Goal: Transaction & Acquisition: Book appointment/travel/reservation

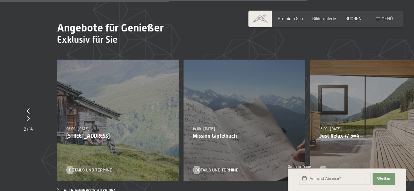
scroll to position [1888, 0]
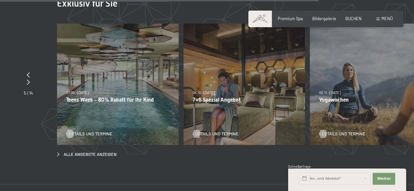
click at [304, 92] on div "04.10.–26.10.2025 01.11.–21.12.2025 10.01.–01.02.2026 07.03.–29.03.2026 16.05.–…" at bounding box center [243, 84] width 121 height 121
click at [224, 97] on p "7=6 Spezial Angebot" at bounding box center [243, 100] width 103 height 6
click at [211, 131] on span "Details und Termine" at bounding box center [223, 134] width 43 height 6
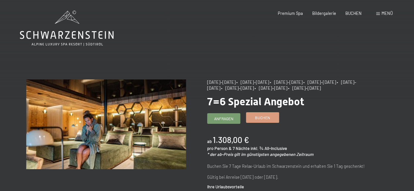
click at [261, 118] on span "Buchen" at bounding box center [262, 118] width 15 height 6
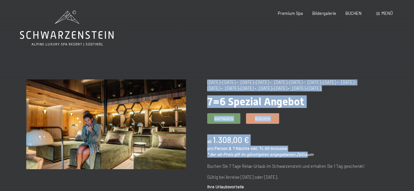
drag, startPoint x: 205, startPoint y: 99, endPoint x: 304, endPoint y: 137, distance: 105.8
click at [225, 117] on span "Anfragen" at bounding box center [223, 118] width 19 height 6
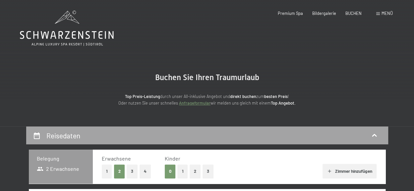
select select "2025-10-01"
select select "2025-11-01"
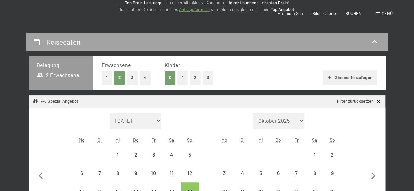
select select "2025-10-01"
select select "2025-11-01"
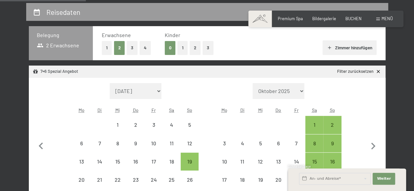
scroll to position [166, 0]
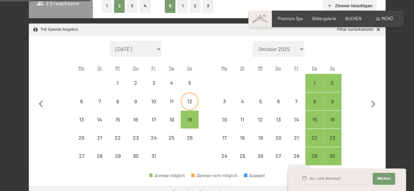
click at [190, 100] on div "12" at bounding box center [189, 107] width 17 height 17
select select "2025-10-01"
select select "2025-11-01"
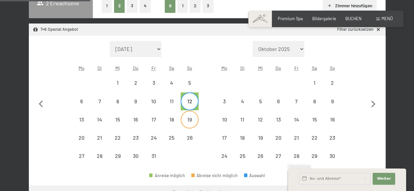
click at [190, 119] on div "19" at bounding box center [189, 125] width 17 height 17
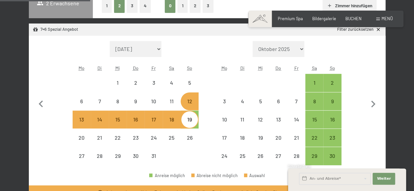
select select "2025-10-01"
select select "2025-11-01"
click at [379, 177] on span "Weiter" at bounding box center [384, 178] width 14 height 5
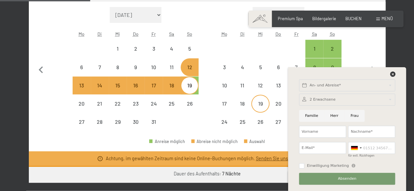
scroll to position [232, 0]
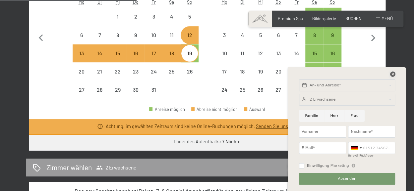
click at [392, 74] on icon at bounding box center [392, 74] width 5 height 5
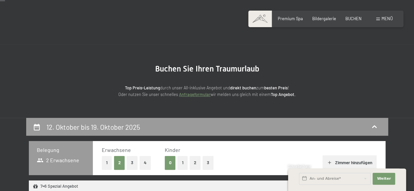
scroll to position [0, 0]
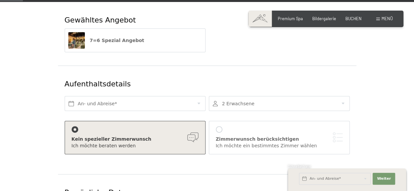
scroll to position [99, 0]
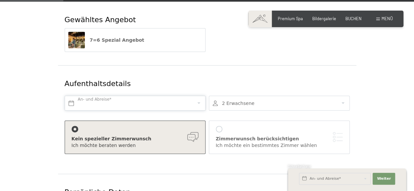
click at [105, 96] on input "text" at bounding box center [135, 103] width 141 height 15
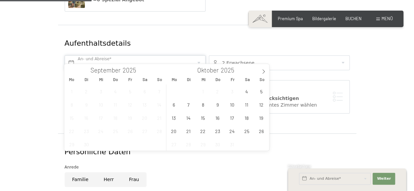
scroll to position [166, 0]
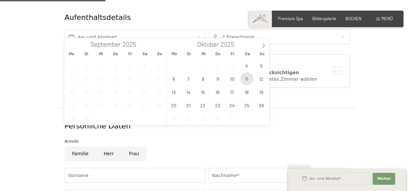
click at [246, 78] on span "11" at bounding box center [246, 78] width 13 height 13
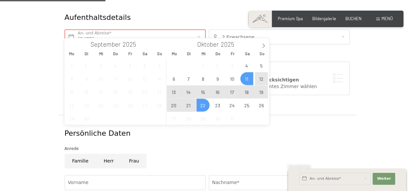
click at [204, 106] on span "22" at bounding box center [202, 105] width 13 height 13
type input "Sa. 11.10.2025 - Mi. 22.10.2025"
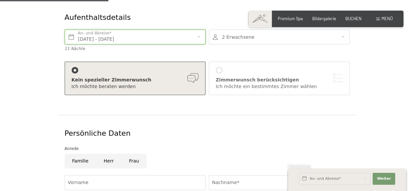
scroll to position [199, 0]
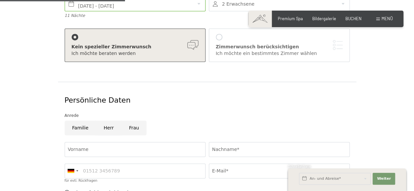
click at [105, 121] on input "Herr" at bounding box center [108, 128] width 25 height 15
radio input "true"
click at [94, 142] on input "Vorname" at bounding box center [135, 149] width 141 height 15
type input "Martin"
type input "Huber"
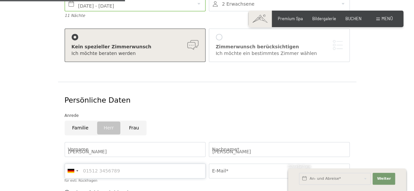
type input "0794640904"
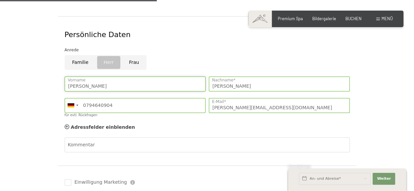
scroll to position [265, 0]
click at [262, 101] on input "m.huber@mattini.ch" at bounding box center [279, 104] width 141 height 15
type input "hubi71@gmx.ch"
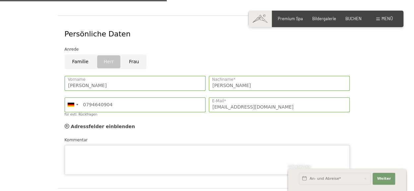
click at [126, 137] on div "Kommentar" at bounding box center [207, 156] width 285 height 38
paste textarea "04.10.–26.10.2025 • 01.11.–21.12.2025 • 10.01.–01.02.2026 • 07.03.–29.03.2026 •…"
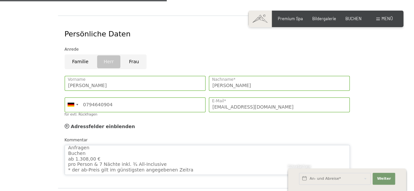
scroll to position [0, 0]
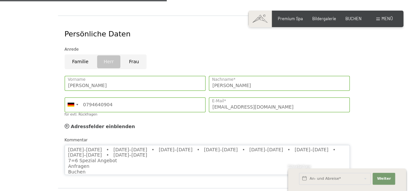
click at [70, 145] on textarea "04.10.–26.10.2025 • 01.11.–21.12.2025 • 10.01.–01.02.2026 • 07.03.–29.03.2026 •…" at bounding box center [207, 160] width 285 height 30
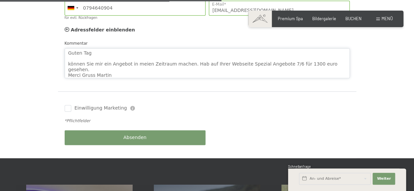
scroll to position [364, 0]
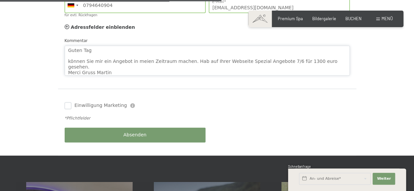
type textarea "Guten Tag können Sie mir ein Angebot in meien Zeitraum machen. Hab auf Ihrer We…"
click at [67, 102] on input "Einwilligung Marketing" at bounding box center [68, 105] width 7 height 7
checkbox input "true"
click at [138, 131] on button "Absenden" at bounding box center [135, 135] width 141 height 15
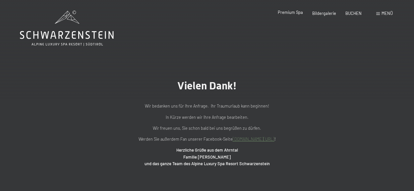
click at [295, 13] on span "Premium Spa" at bounding box center [290, 12] width 25 height 5
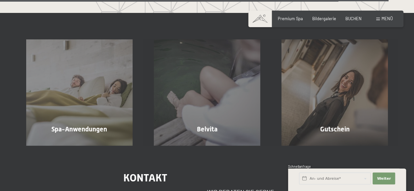
scroll to position [2981, 0]
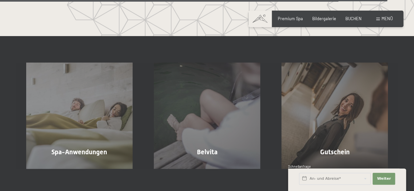
click at [387, 18] on span "Menü" at bounding box center [386, 18] width 11 height 5
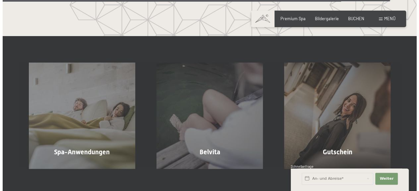
scroll to position [2993, 0]
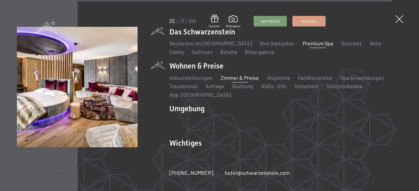
click at [234, 77] on link "Zimmer & Preise" at bounding box center [239, 78] width 38 height 6
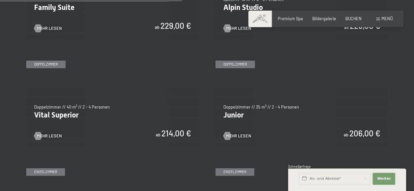
scroll to position [729, 0]
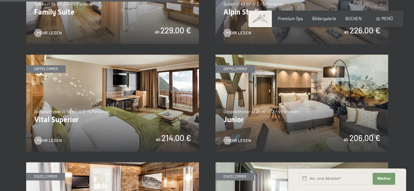
click at [309, 92] on img at bounding box center [301, 103] width 173 height 97
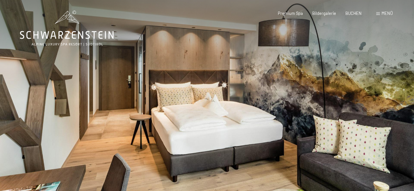
click at [285, 116] on div at bounding box center [310, 107] width 207 height 215
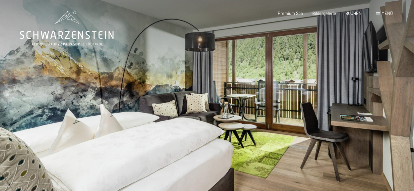
click at [286, 114] on div at bounding box center [310, 107] width 207 height 215
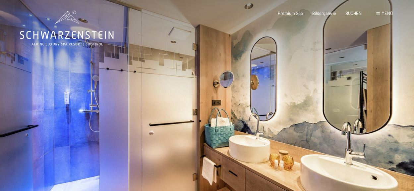
click at [286, 114] on div at bounding box center [310, 107] width 207 height 215
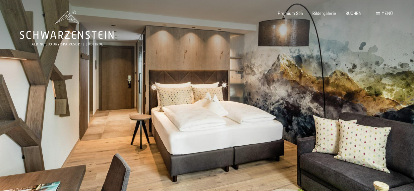
click at [286, 114] on div at bounding box center [310, 107] width 207 height 215
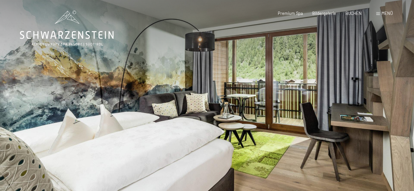
click at [286, 114] on div at bounding box center [310, 107] width 207 height 215
